Goal: Information Seeking & Learning: Learn about a topic

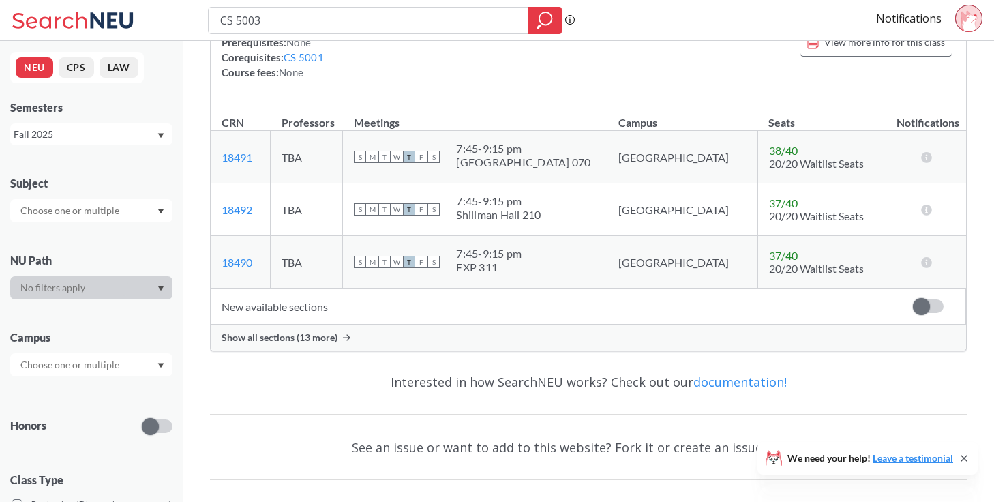
scroll to position [138, 0]
click at [292, 331] on span "Show all sections (13 more)" at bounding box center [280, 335] width 116 height 12
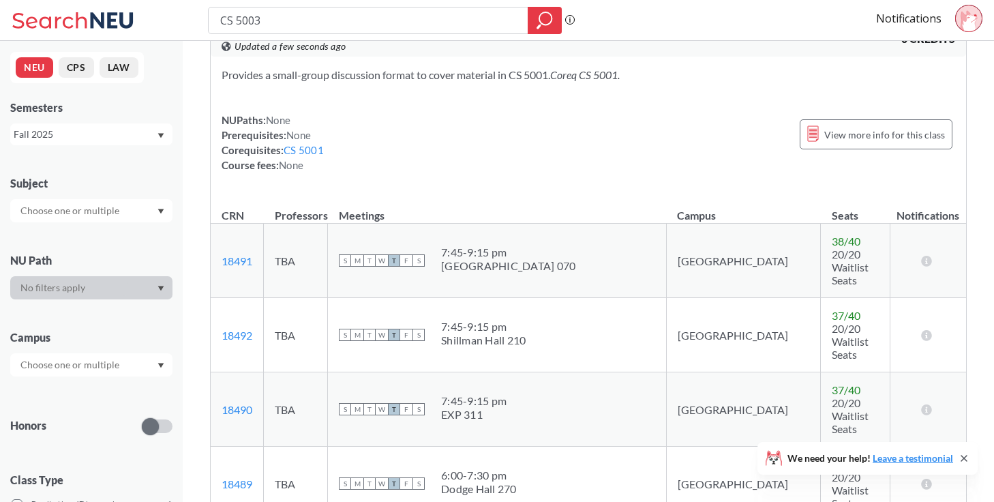
scroll to position [0, 0]
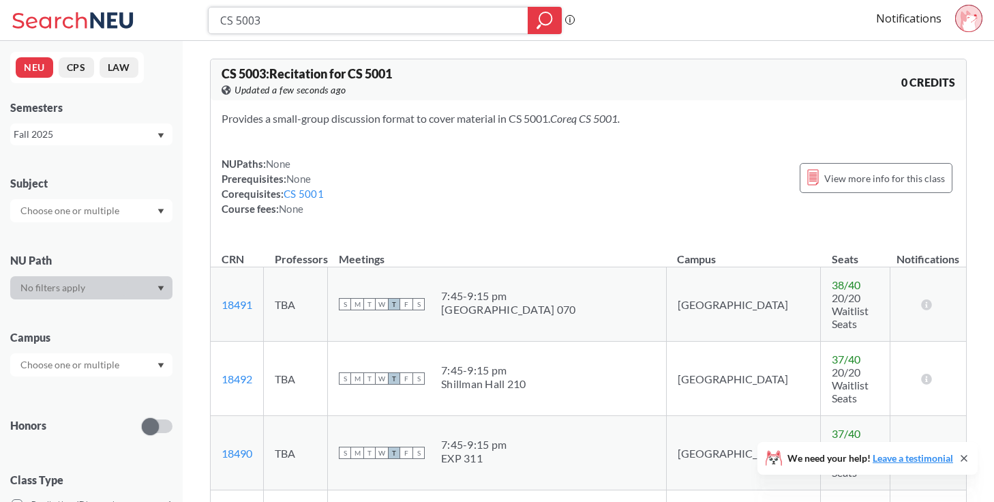
click at [291, 20] on input "CS 5003" at bounding box center [368, 20] width 299 height 23
type input "CS 5001"
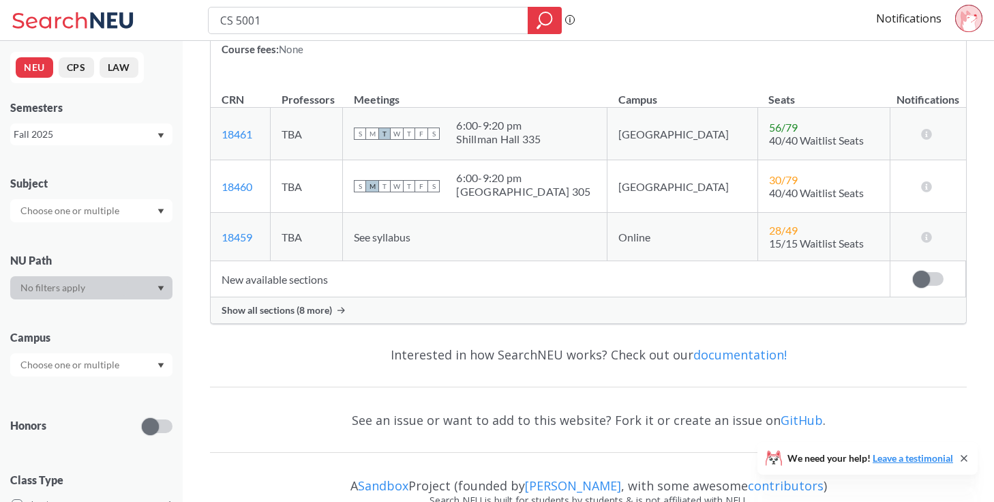
scroll to position [276, 0]
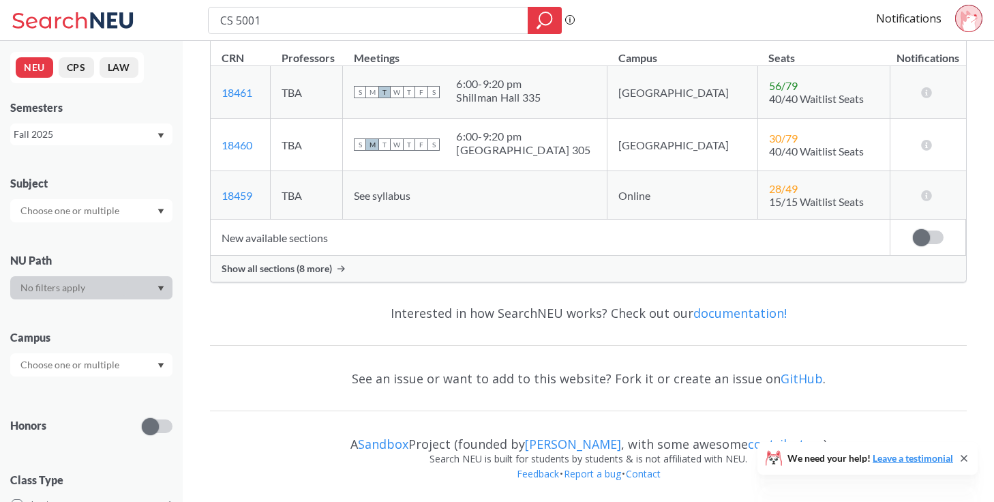
click at [331, 262] on div "Show all sections (8 more)" at bounding box center [589, 269] width 756 height 26
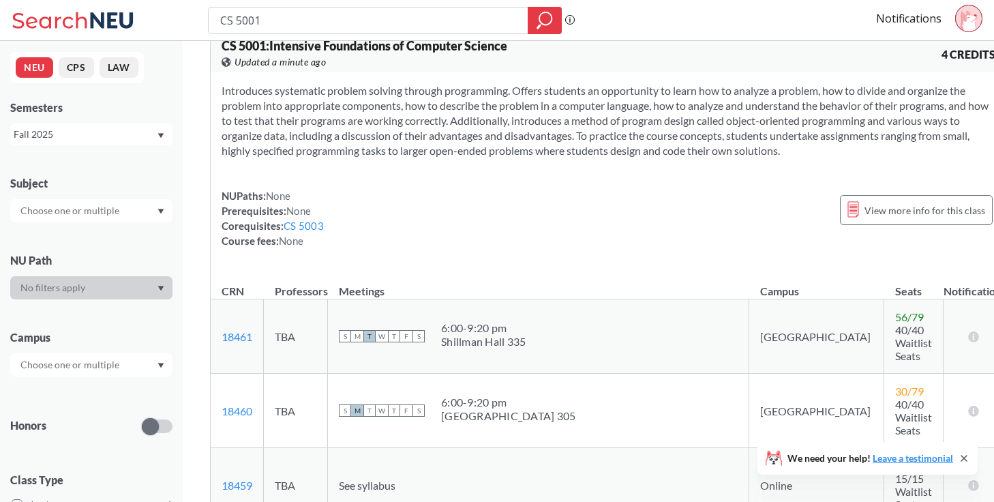
scroll to position [0, 0]
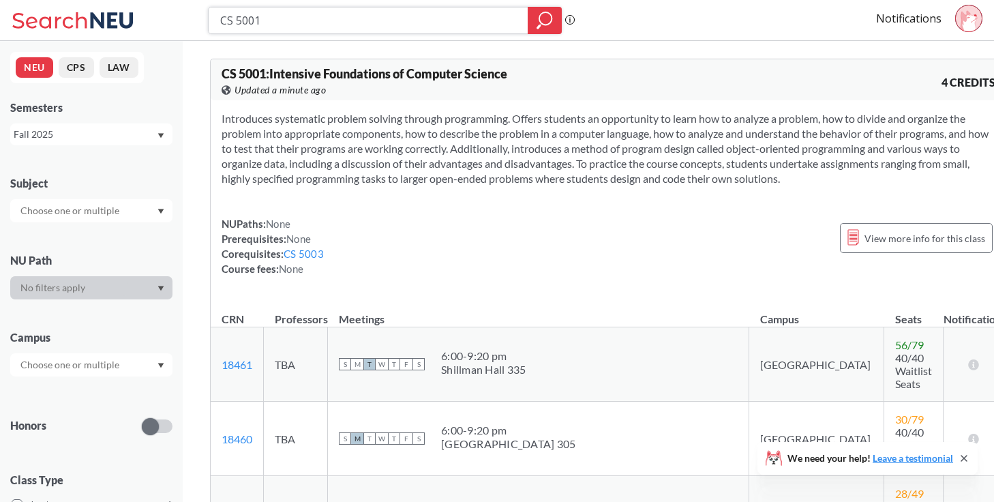
click at [288, 20] on input "CS 5001" at bounding box center [368, 20] width 299 height 23
type input "CS 5002"
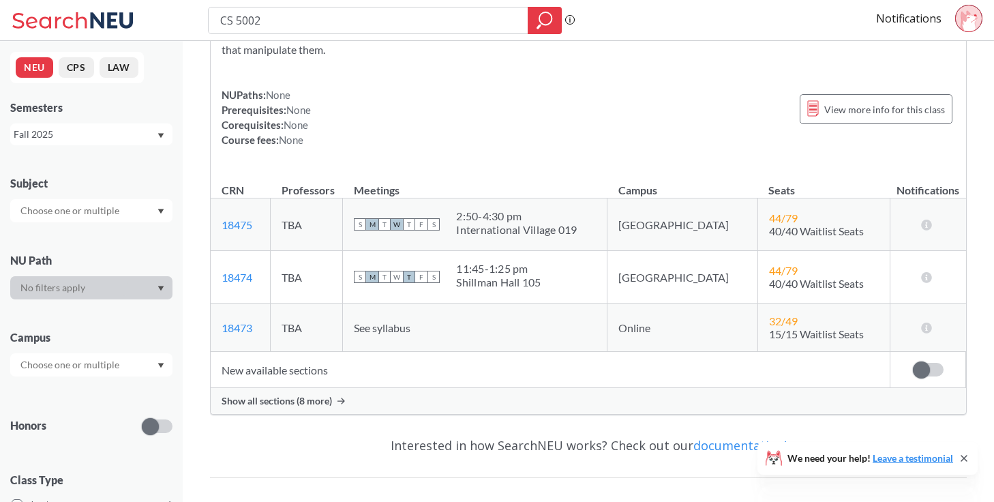
scroll to position [261, 0]
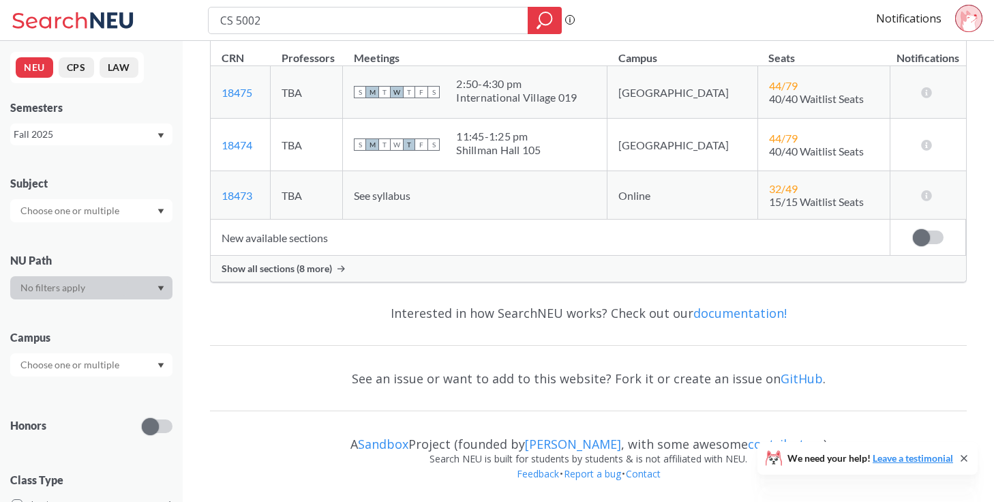
click at [311, 269] on span "Show all sections (8 more)" at bounding box center [277, 269] width 110 height 12
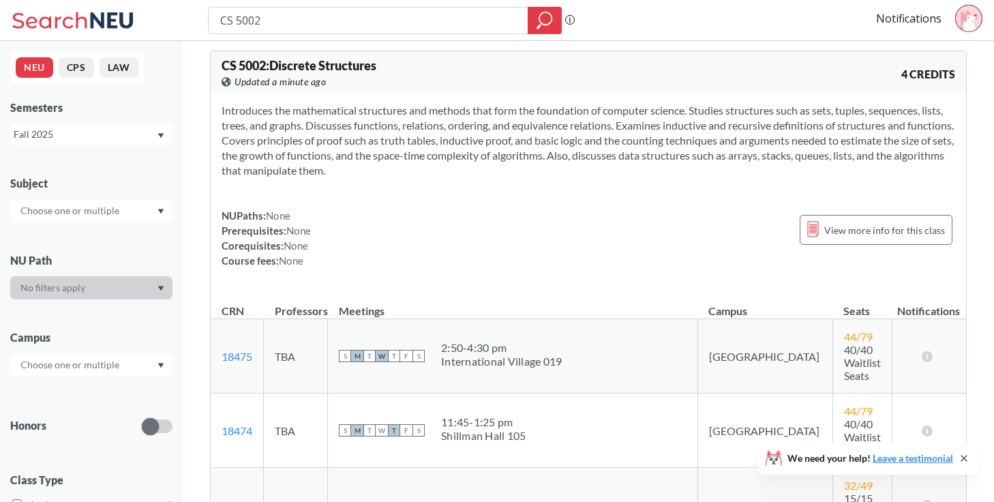
scroll to position [0, 0]
